Goal: Information Seeking & Learning: Learn about a topic

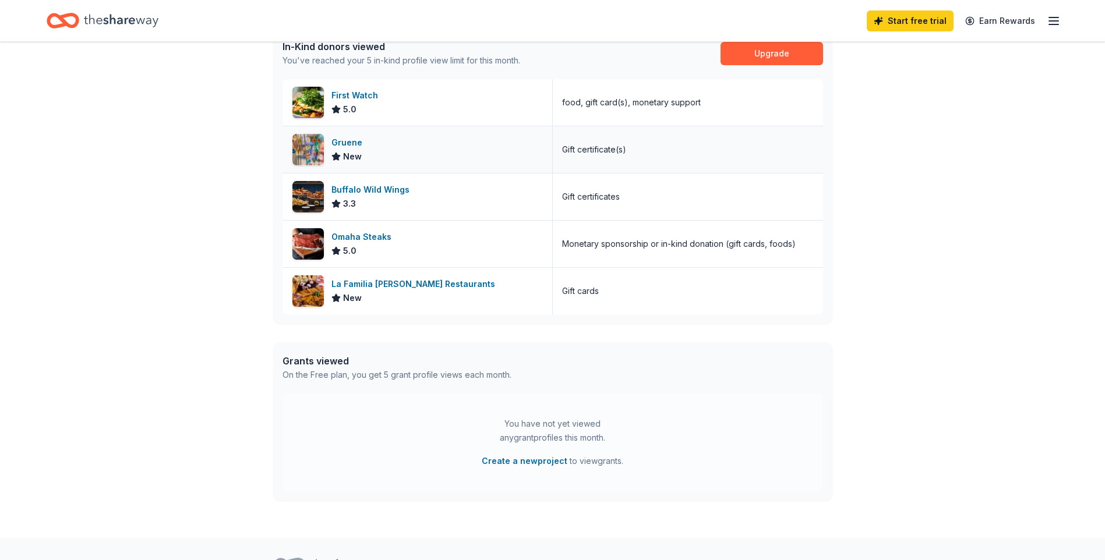
scroll to position [349, 0]
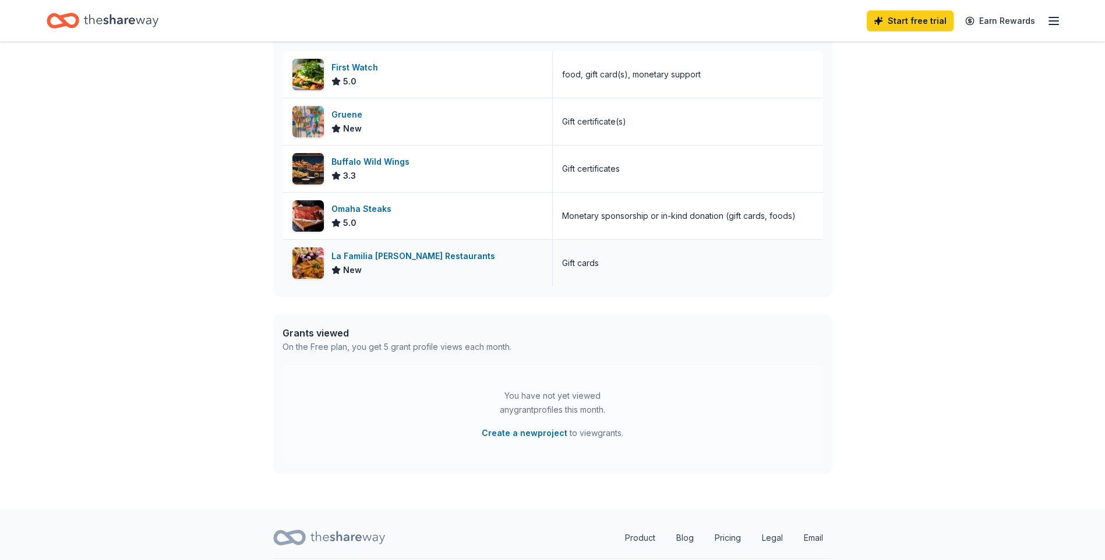
click at [422, 259] on div "La Familia Cortez Restaurants" at bounding box center [415, 256] width 168 height 14
click at [367, 161] on div "Buffalo Wild Wings" at bounding box center [372, 162] width 83 height 14
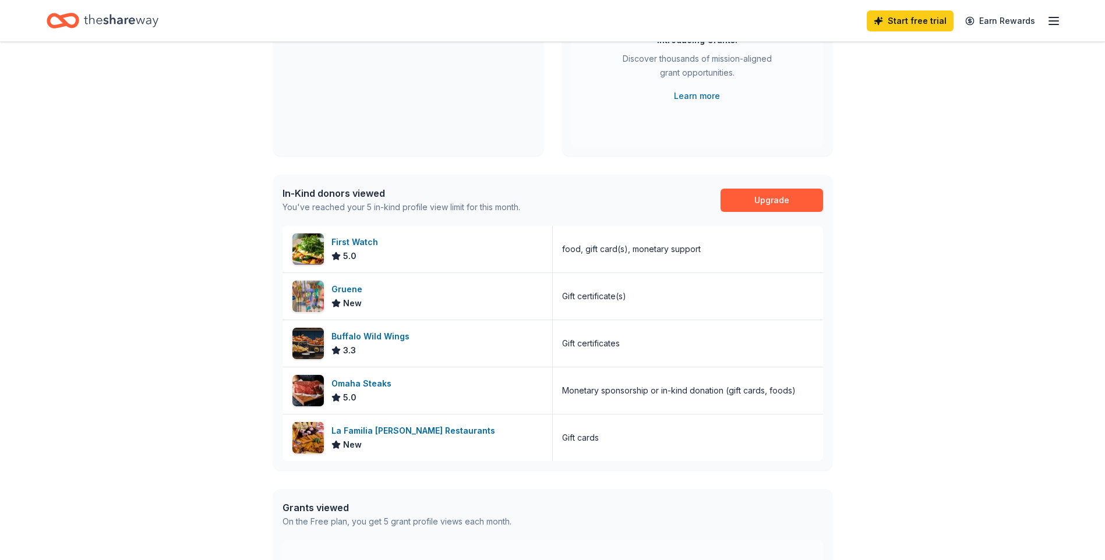
scroll to position [116, 0]
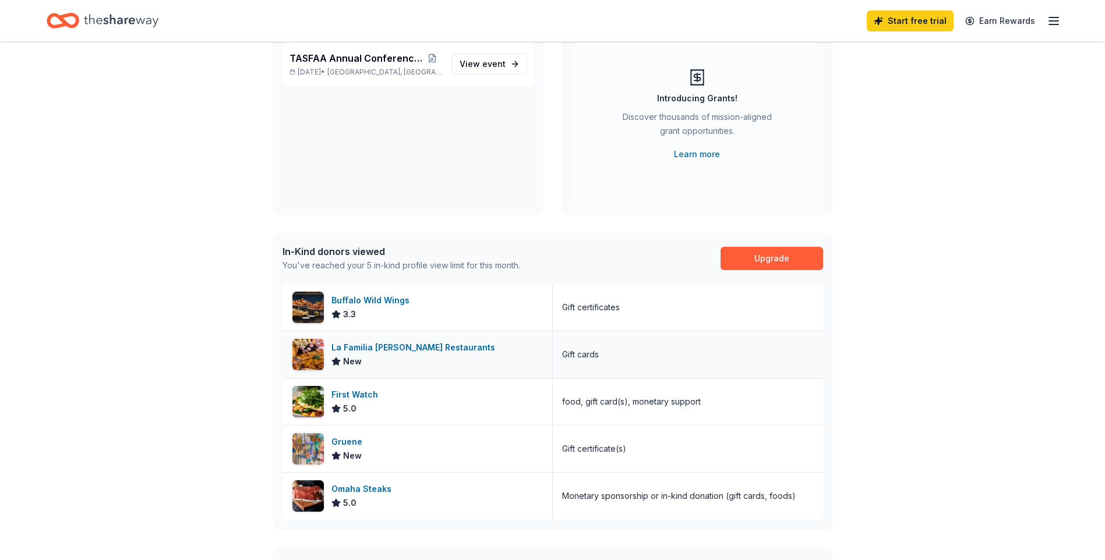
click at [410, 348] on div "La Familia Cortez Restaurants" at bounding box center [415, 348] width 168 height 14
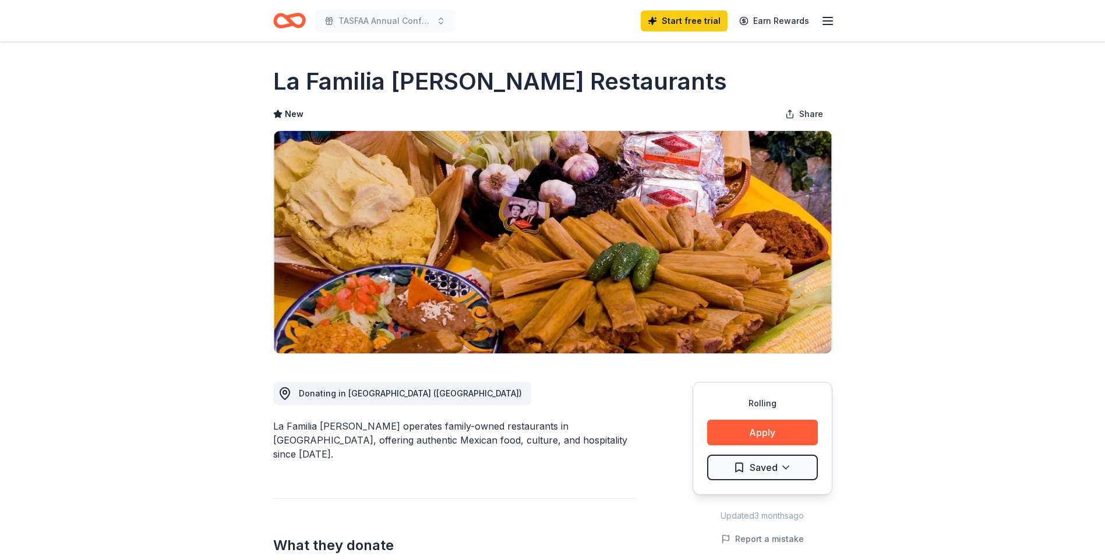
click at [832, 22] on icon "button" at bounding box center [827, 21] width 14 height 14
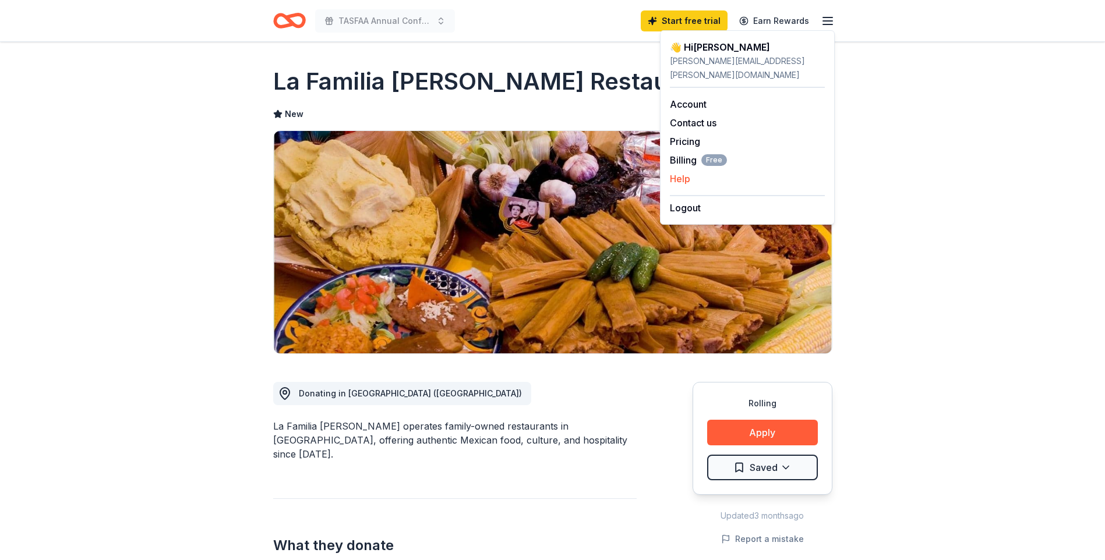
click at [683, 172] on button "Help" at bounding box center [680, 179] width 20 height 14
